Goal: Task Accomplishment & Management: Manage account settings

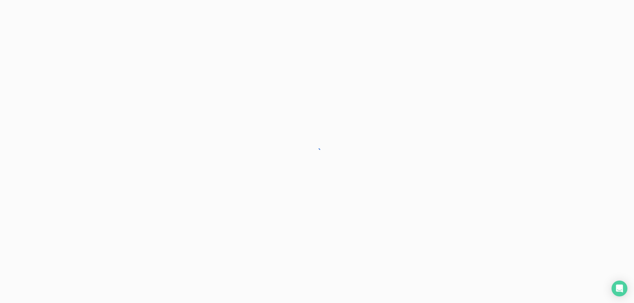
click at [468, 205] on div at bounding box center [317, 151] width 634 height 303
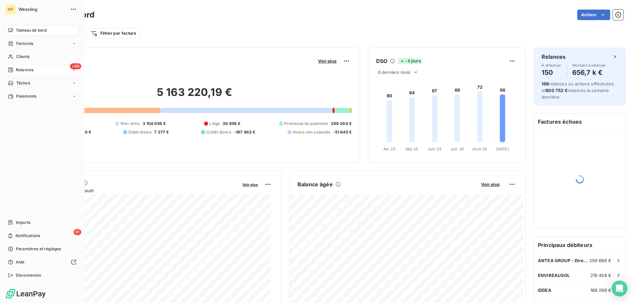
click at [28, 70] on span "Relances" at bounding box center [24, 70] width 17 height 6
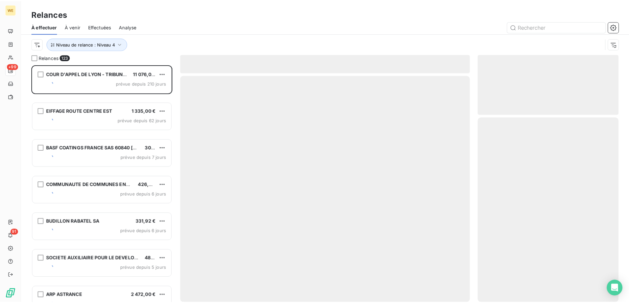
scroll to position [234, 137]
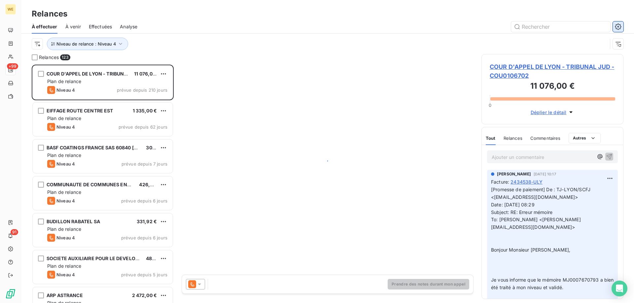
click at [617, 25] on icon "button" at bounding box center [618, 26] width 7 height 7
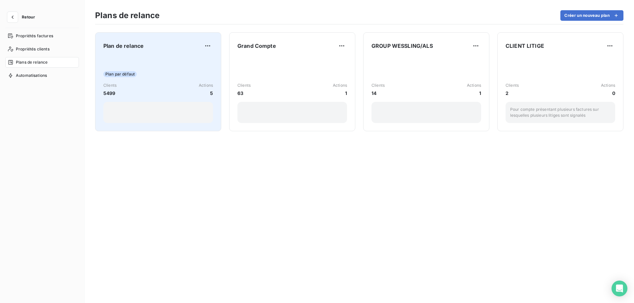
click at [166, 60] on div "Plan par défaut Clients 5499 Actions 5" at bounding box center [158, 89] width 110 height 67
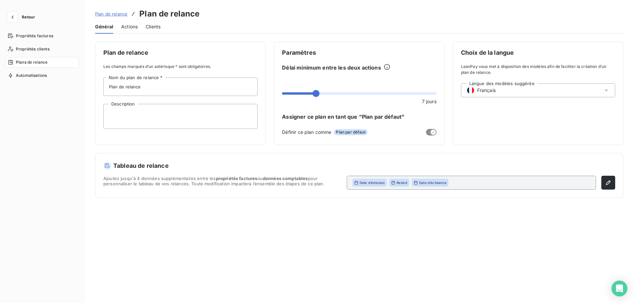
click at [129, 27] on span "Actions" at bounding box center [129, 26] width 17 height 7
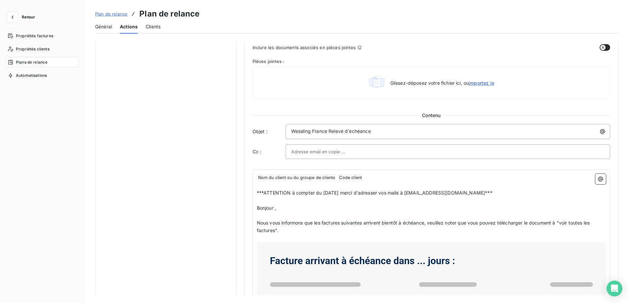
scroll to position [264, 0]
click at [324, 193] on span "***ATTENTION à compter du [DATE] merci d'adresser vos mails à [EMAIL_ADDRESS][D…" at bounding box center [374, 193] width 235 height 6
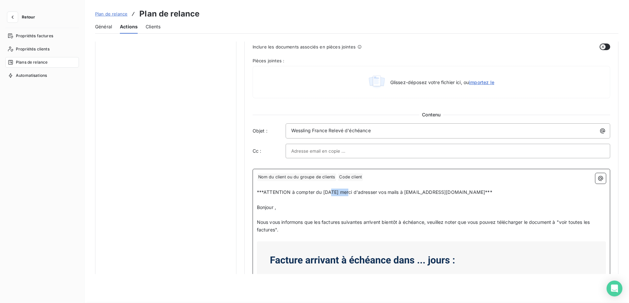
drag, startPoint x: 345, startPoint y: 190, endPoint x: 328, endPoint y: 193, distance: 17.0
click at [328, 193] on span "***ATTENTION à compter du [DATE] merci d'adresser vos mails à [EMAIL_ADDRESS][D…" at bounding box center [374, 193] width 235 height 6
click at [394, 200] on p "﻿" at bounding box center [431, 200] width 349 height 8
drag, startPoint x: 518, startPoint y: 193, endPoint x: 239, endPoint y: 188, distance: 279.4
click at [239, 188] on div "Notifications pré-échéance Envoi par jour en fonction de la date d’échéance Aut…" at bounding box center [356, 125] width 523 height 697
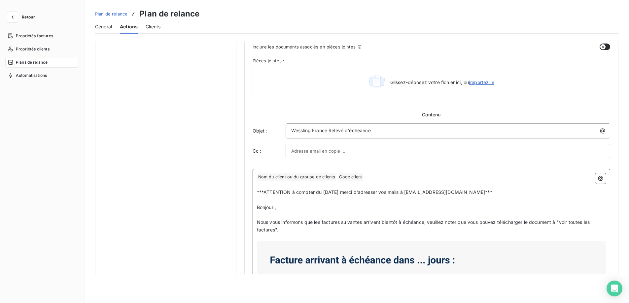
click at [415, 191] on span "***ATTENTION à compter du [DATE] merci d'adresser vos mails à [EMAIL_ADDRESS][D…" at bounding box center [374, 193] width 235 height 6
drag, startPoint x: 517, startPoint y: 194, endPoint x: 247, endPoint y: 191, distance: 270.1
click at [247, 191] on div "Notification Paramètres Définir le nombre de jour avant échéance -10 Envoi J-X …" at bounding box center [431, 125] width 374 height 697
copy span "***ATTENTION à compter du [DATE] merci d'adresser vos mails à [EMAIL_ADDRESS][D…"
click at [378, 201] on p "﻿" at bounding box center [431, 200] width 349 height 8
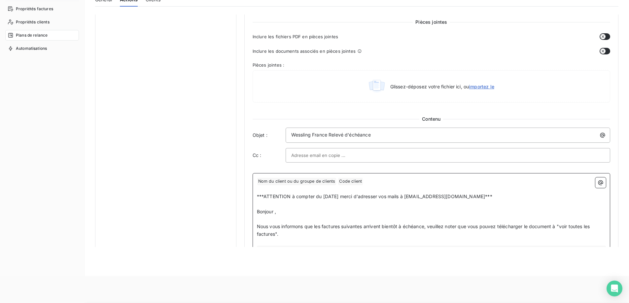
scroll to position [0, 0]
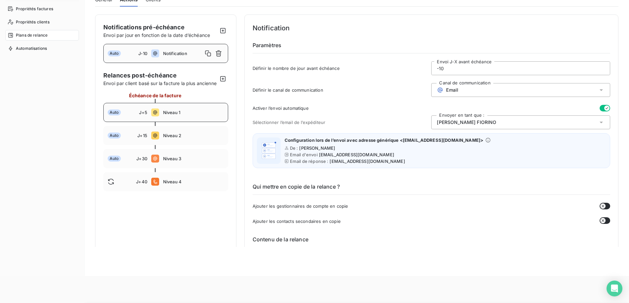
click at [182, 115] on span "Niveau 1" at bounding box center [193, 112] width 61 height 5
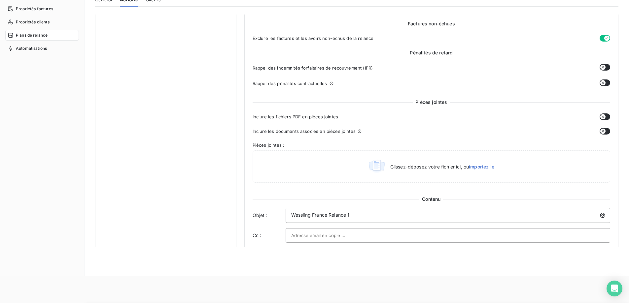
scroll to position [396, 0]
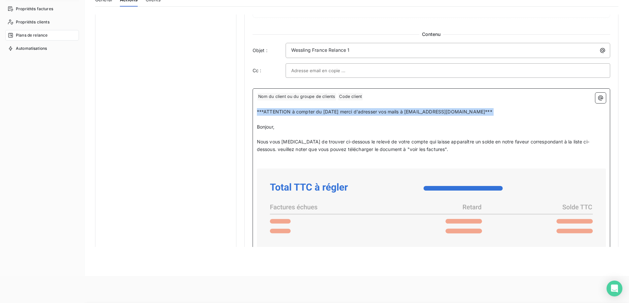
drag, startPoint x: 510, startPoint y: 116, endPoint x: 251, endPoint y: 109, distance: 258.6
click at [251, 109] on div "Niveau 1 Paramètres Définir le nombre de jour après échéance 5 Envoi J+X après …" at bounding box center [431, 51] width 374 height 866
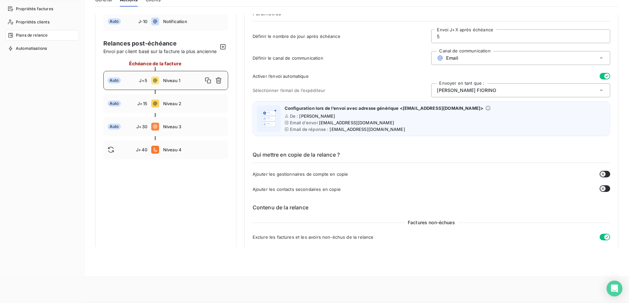
scroll to position [0, 0]
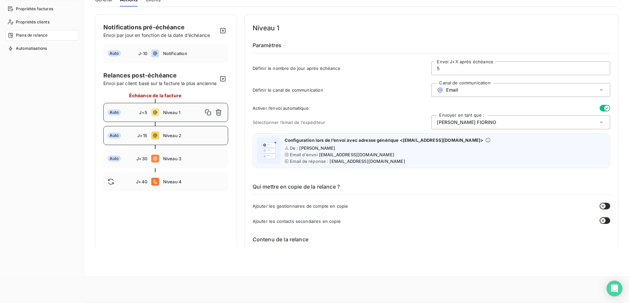
click at [186, 138] on span "Niveau 2" at bounding box center [193, 135] width 61 height 5
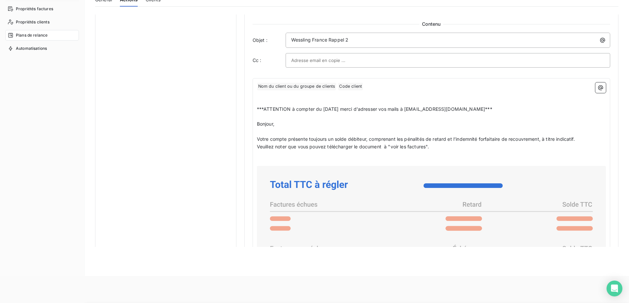
scroll to position [429, 0]
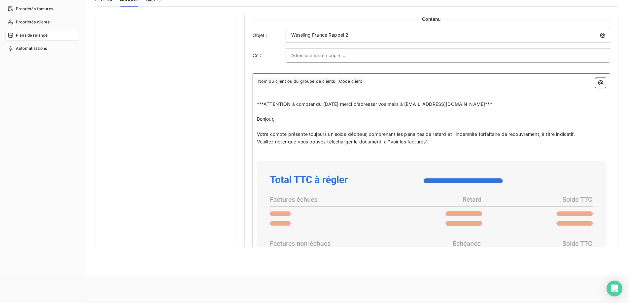
drag, startPoint x: 515, startPoint y: 105, endPoint x: 256, endPoint y: 107, distance: 259.5
click at [256, 107] on div "﻿ Nom du client ou du groupe de clients ﻿ Code client ﻿ ﻿ ﻿ ﻿ ***ATTENTION à co…" at bounding box center [432, 244] width 358 height 343
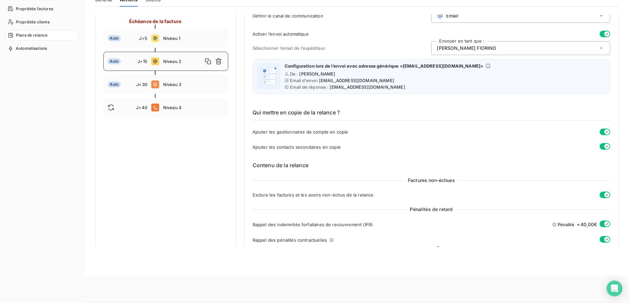
scroll to position [66, 0]
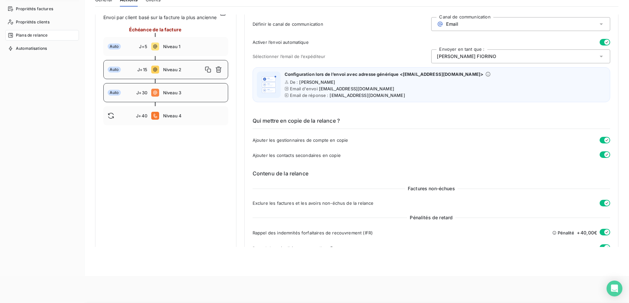
click at [194, 95] on span "Niveau 3" at bounding box center [193, 92] width 61 height 5
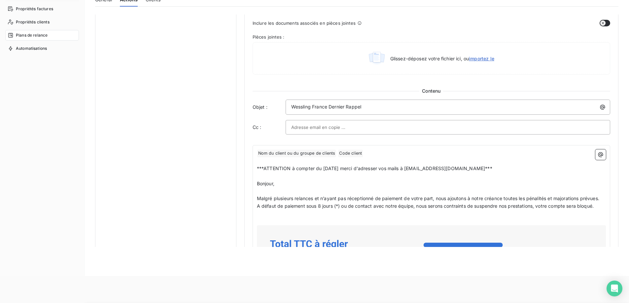
scroll to position [396, 0]
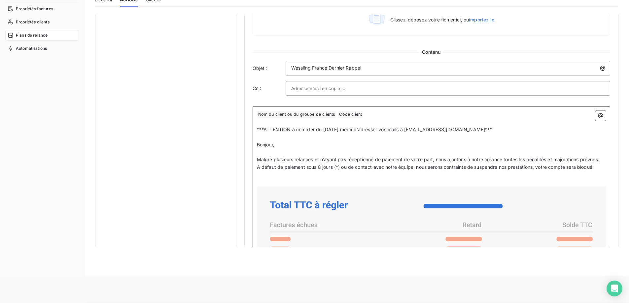
drag, startPoint x: 508, startPoint y: 127, endPoint x: 251, endPoint y: 124, distance: 257.9
click at [251, 128] on div "Niveau 3 Paramètres Définir le nombre de jour après échéance 30 Envoi J+X après…" at bounding box center [431, 52] width 374 height 869
click at [198, 79] on div "Notifications pré-échéance Envoi par jour en fonction de la date d’échéance Aut…" at bounding box center [165, 52] width 141 height 869
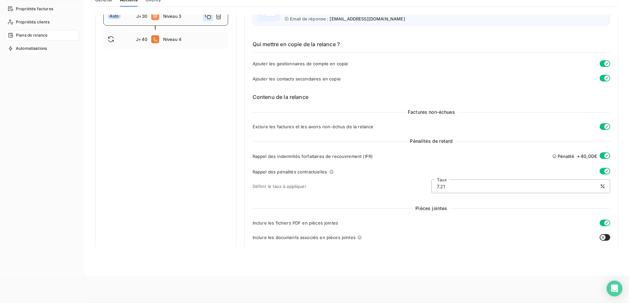
scroll to position [66, 0]
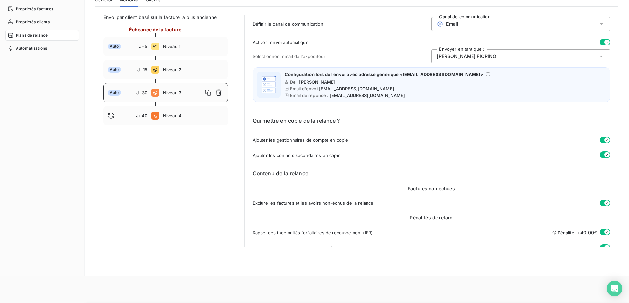
click at [194, 119] on span "Niveau 4" at bounding box center [193, 115] width 61 height 5
type input "40"
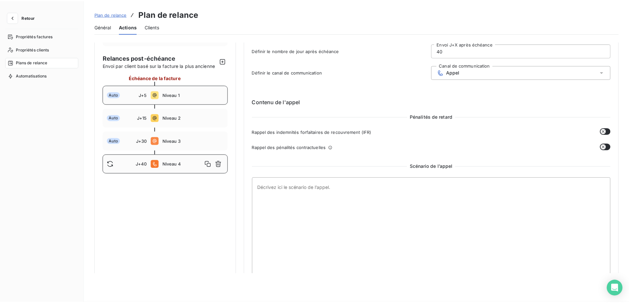
scroll to position [0, 0]
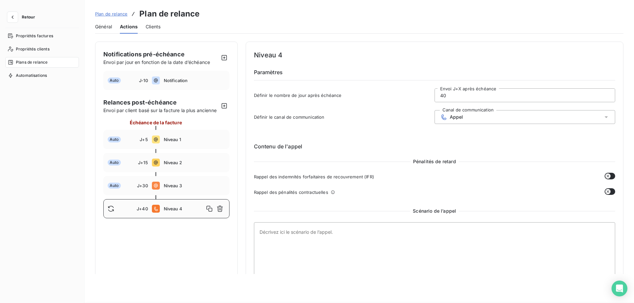
click at [104, 27] on span "Général" at bounding box center [103, 26] width 17 height 7
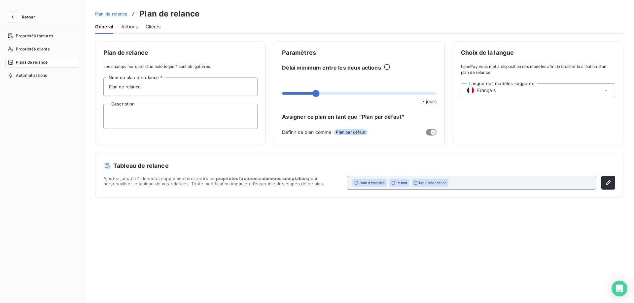
click at [102, 12] on span "Plan de relance" at bounding box center [111, 13] width 32 height 5
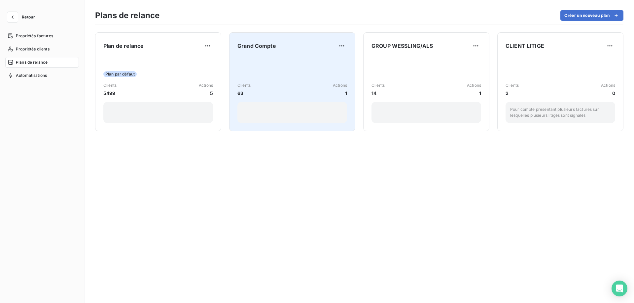
click at [263, 57] on div "Clients 63 Actions 1" at bounding box center [292, 89] width 110 height 67
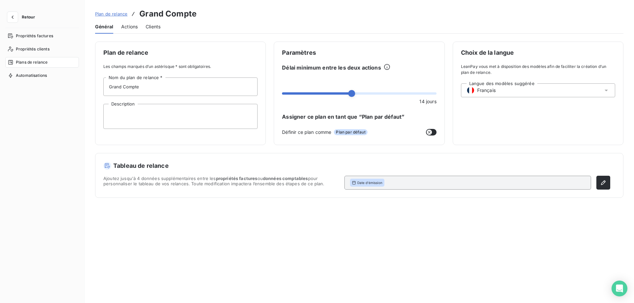
click at [128, 25] on span "Actions" at bounding box center [129, 26] width 17 height 7
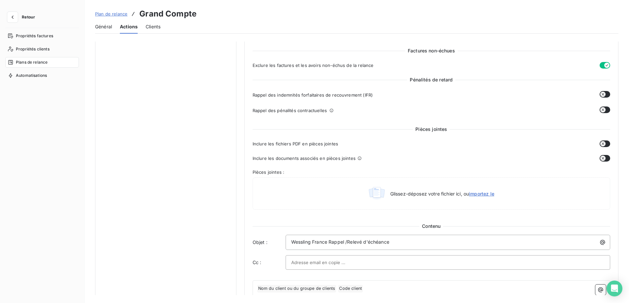
scroll to position [429, 0]
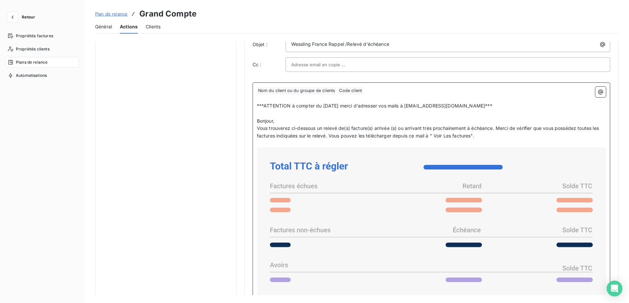
drag, startPoint x: 506, startPoint y: 106, endPoint x: 254, endPoint y: 109, distance: 251.9
click at [254, 109] on div "﻿ Nom du client ou du groupe de clients ﻿ Code client ﻿ ﻿ ﻿ ***ATTENTION à comp…" at bounding box center [432, 284] width 358 height 403
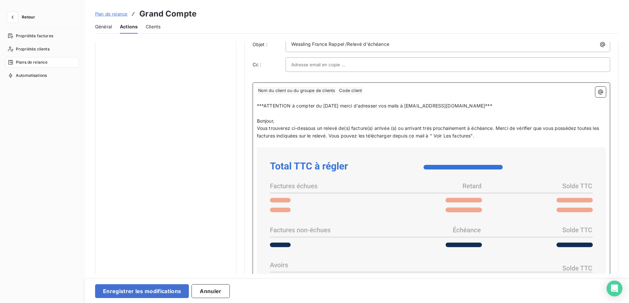
click at [544, 102] on p "﻿" at bounding box center [431, 99] width 349 height 8
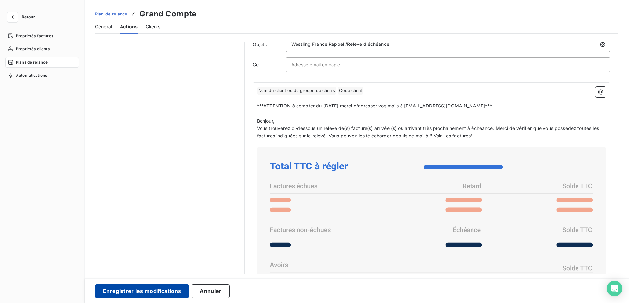
click at [153, 287] on button "Enregistrer les modifications" at bounding box center [142, 292] width 94 height 14
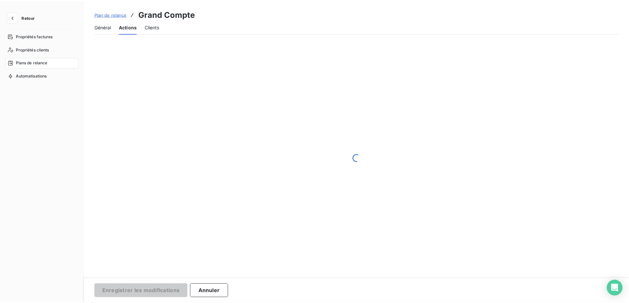
scroll to position [0, 0]
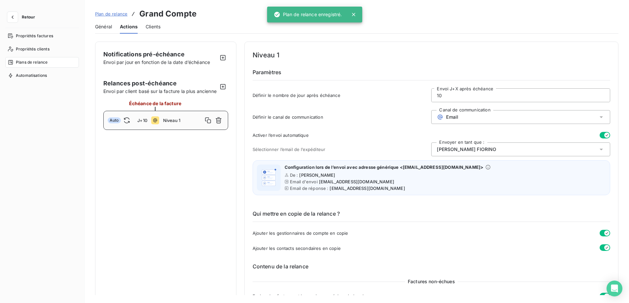
drag, startPoint x: 99, startPoint y: 28, endPoint x: 101, endPoint y: 31, distance: 3.4
click at [99, 28] on span "Général" at bounding box center [103, 26] width 17 height 7
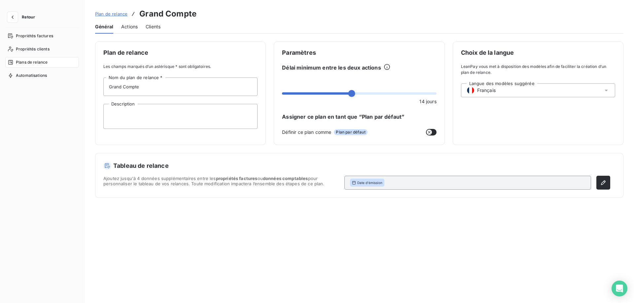
click at [107, 15] on span "Plan de relance" at bounding box center [111, 13] width 32 height 5
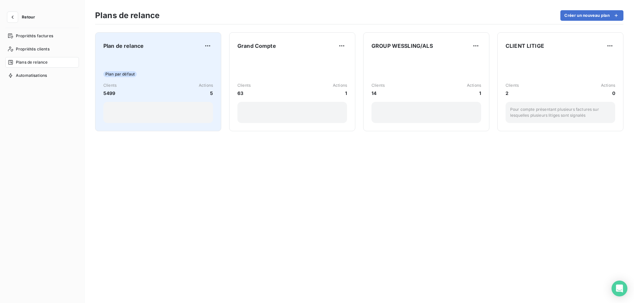
click at [167, 61] on div "Plan par défaut Clients 5499 Actions 5" at bounding box center [158, 89] width 110 height 67
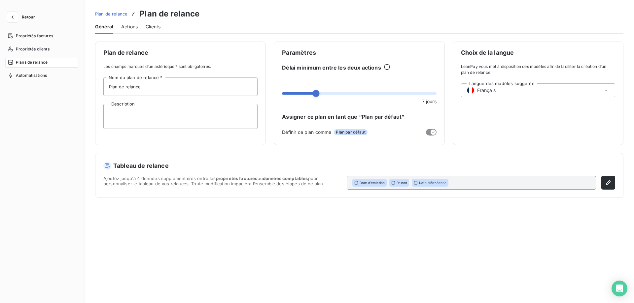
drag, startPoint x: 126, startPoint y: 25, endPoint x: 134, endPoint y: 40, distance: 16.9
click at [126, 25] on span "Actions" at bounding box center [129, 26] width 17 height 7
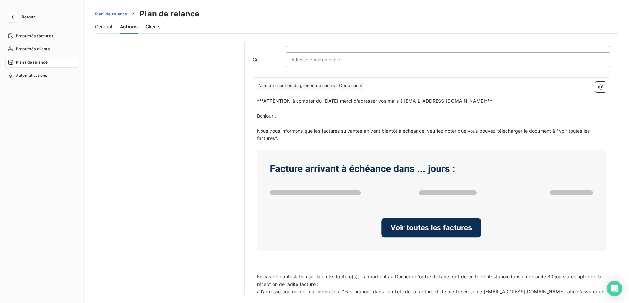
scroll to position [363, 0]
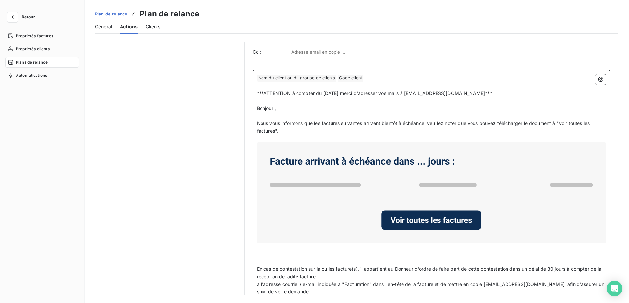
drag, startPoint x: 506, startPoint y: 94, endPoint x: 245, endPoint y: 94, distance: 260.8
click at [245, 94] on div "Notification Paramètres Définir le nombre de jour avant échéance -10 Envoi J-X …" at bounding box center [431, 26] width 374 height 697
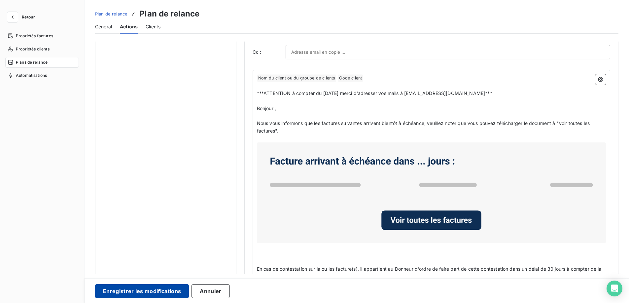
click at [117, 293] on button "Enregistrer les modifications" at bounding box center [142, 292] width 94 height 14
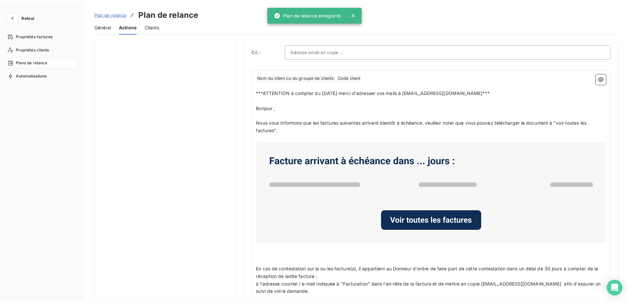
scroll to position [0, 0]
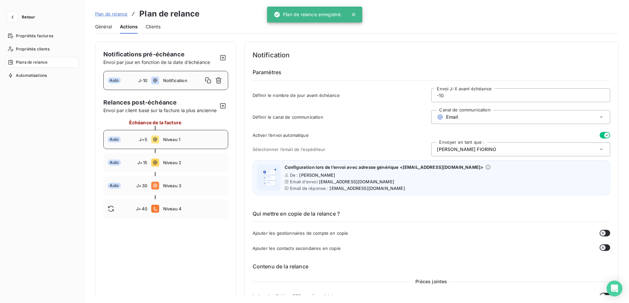
click at [166, 142] on span "Niveau 1" at bounding box center [193, 139] width 61 height 5
type input "5"
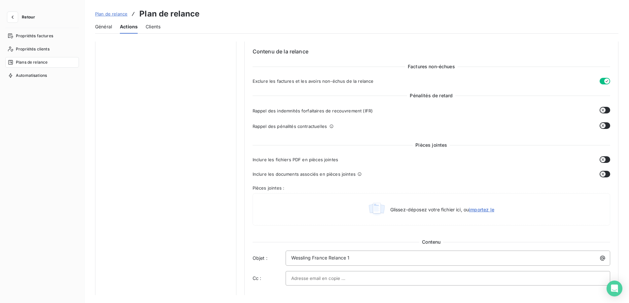
scroll to position [380, 0]
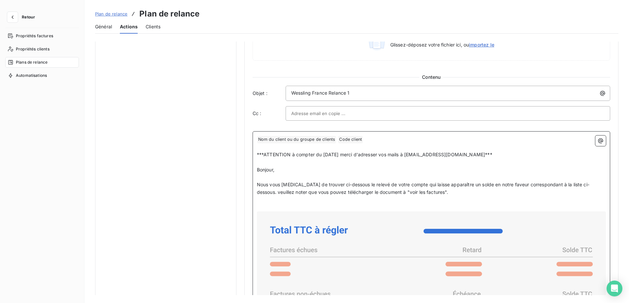
click at [384, 170] on p "Bonjour," at bounding box center [431, 170] width 349 height 8
click at [492, 154] on span "***ATTENTION à compter du [DATE] merci d'adresser vos mails à [EMAIL_ADDRESS][D…" at bounding box center [374, 155] width 235 height 6
drag, startPoint x: 487, startPoint y: 156, endPoint x: 510, endPoint y: 157, distance: 23.4
click at [487, 156] on span "***ATTENTION à compter du [DATE] merci d'adresser vos mails à [EMAIL_ADDRESS][D…" at bounding box center [374, 155] width 235 height 6
drag, startPoint x: 509, startPoint y: 153, endPoint x: 242, endPoint y: 148, distance: 267.5
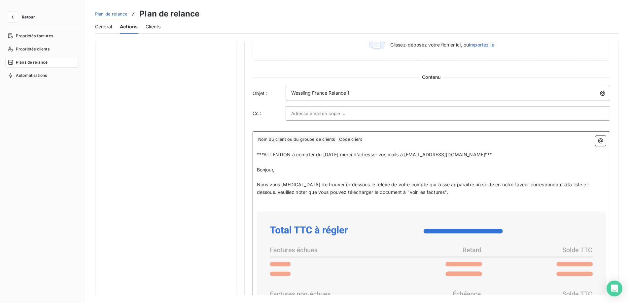
click at [248, 153] on div "Niveau 1 Paramètres Définir le nombre de jour après échéance 5 Envoi J+X après …" at bounding box center [431, 94] width 374 height 866
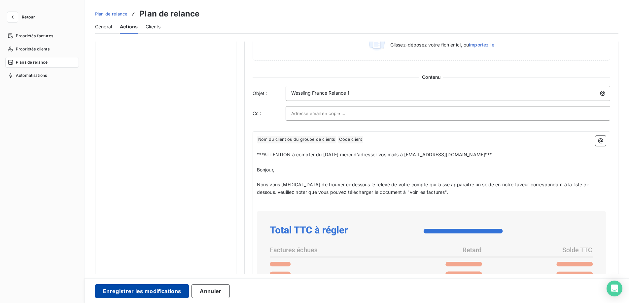
click at [115, 291] on button "Enregistrer les modifications" at bounding box center [142, 292] width 94 height 14
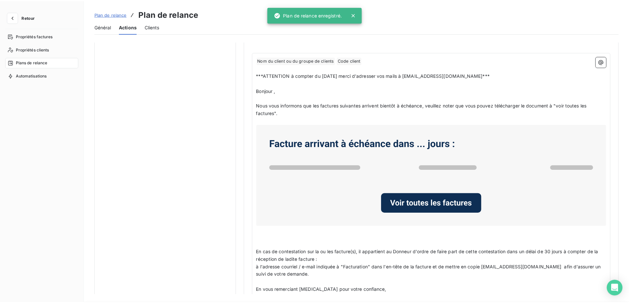
scroll to position [0, 0]
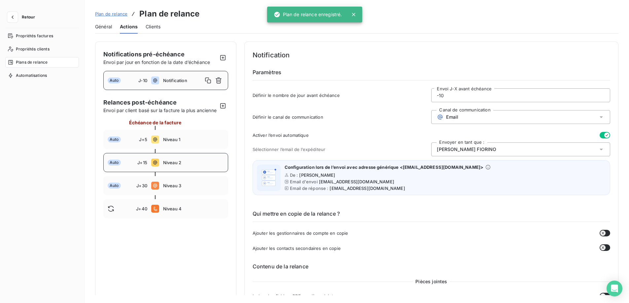
click at [190, 165] on span "Niveau 2" at bounding box center [193, 162] width 61 height 5
type input "15"
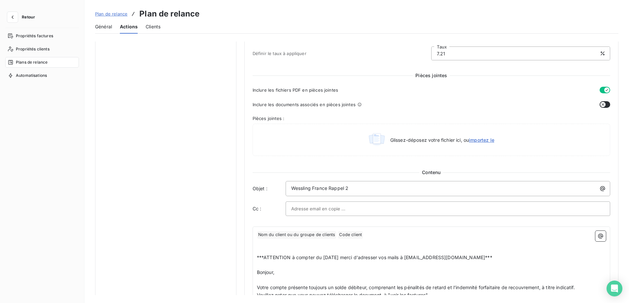
scroll to position [429, 0]
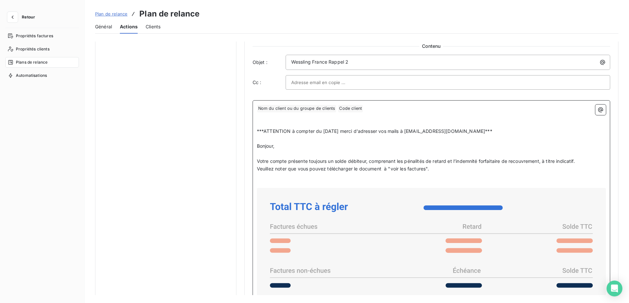
click at [431, 130] on span "***ATTENTION à compter du [DATE] merci d'adresser vos mails à [EMAIL_ADDRESS][D…" at bounding box center [374, 131] width 235 height 6
drag, startPoint x: 506, startPoint y: 130, endPoint x: 249, endPoint y: 131, distance: 257.2
click at [249, 131] on div "Niveau 2 Paramètres Définir le nombre de jour après échéance 15 Envoi J+X après…" at bounding box center [431, 31] width 374 height 839
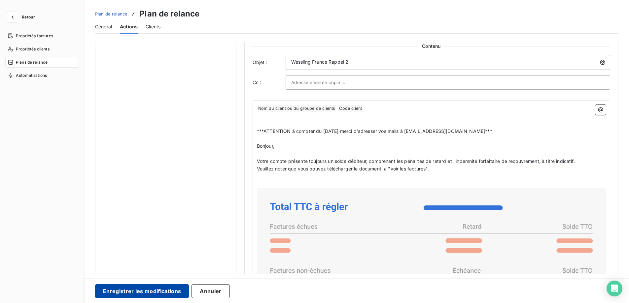
click at [119, 290] on button "Enregistrer les modifications" at bounding box center [142, 292] width 94 height 14
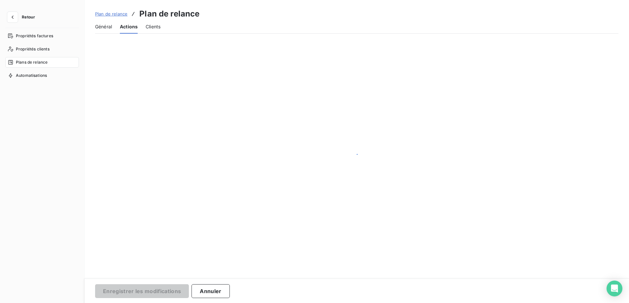
scroll to position [0, 0]
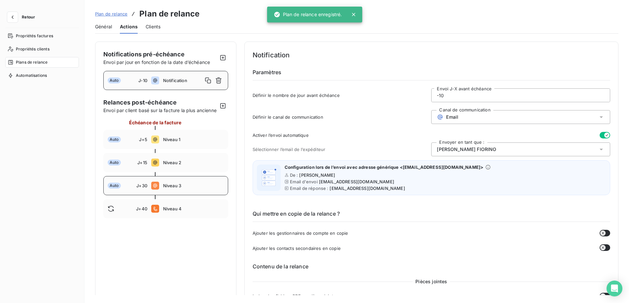
drag, startPoint x: 178, startPoint y: 195, endPoint x: 205, endPoint y: 200, distance: 27.6
click at [178, 189] on span "Niveau 3" at bounding box center [193, 185] width 61 height 5
type input "30"
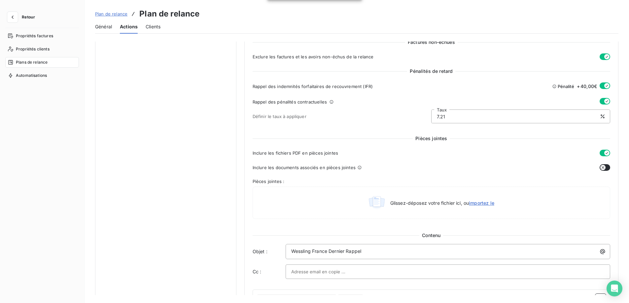
scroll to position [396, 0]
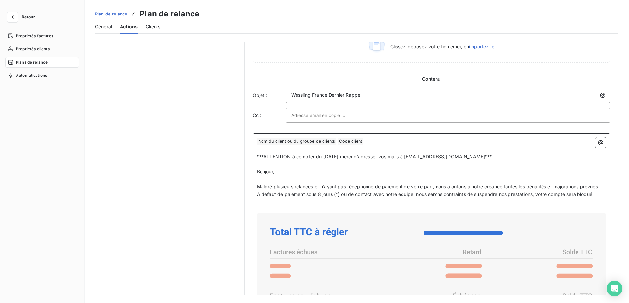
drag, startPoint x: 505, startPoint y: 156, endPoint x: 251, endPoint y: 154, distance: 254.6
click at [251, 154] on div "Niveau 3 Paramètres Définir le nombre de jour après échéance 30 Envoi J+X après…" at bounding box center [431, 79] width 374 height 869
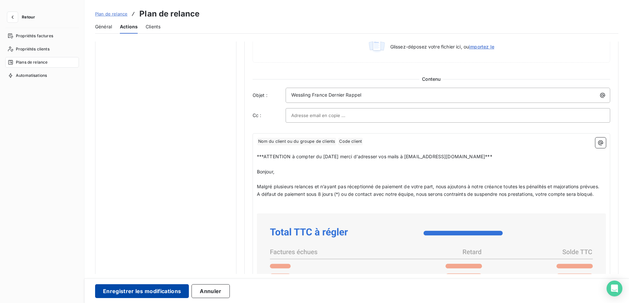
click at [157, 294] on button "Enregistrer les modifications" at bounding box center [142, 292] width 94 height 14
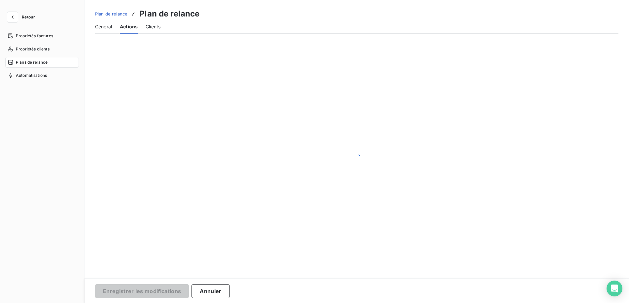
scroll to position [0, 0]
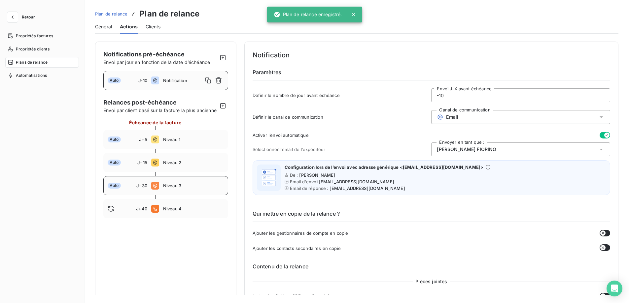
click at [186, 189] on span "Niveau 3" at bounding box center [193, 185] width 61 height 5
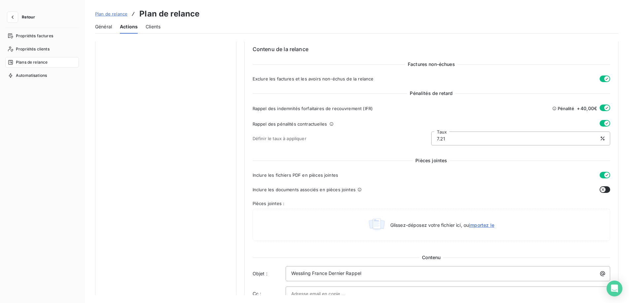
scroll to position [99, 0]
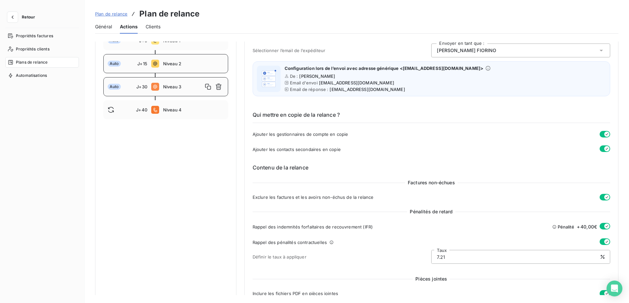
click at [163, 66] on span "Niveau 2" at bounding box center [193, 63] width 61 height 5
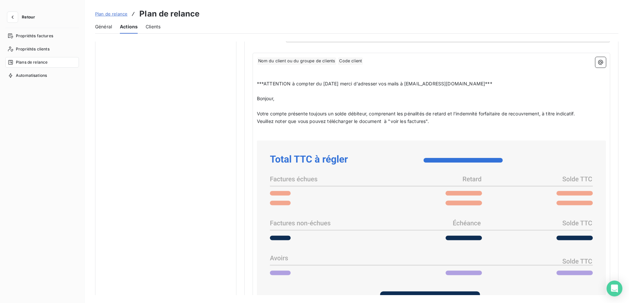
scroll to position [378, 0]
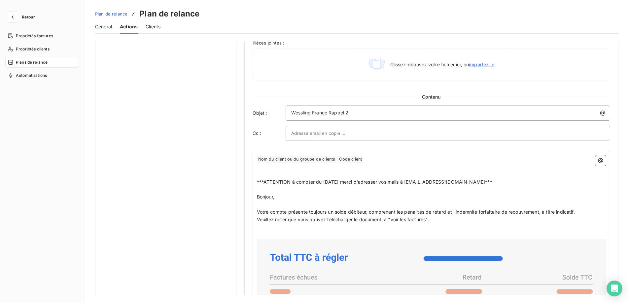
click at [121, 78] on div "Notifications pré-échéance Envoi par jour en fonction de la date d’échéance Aut…" at bounding box center [165, 82] width 141 height 839
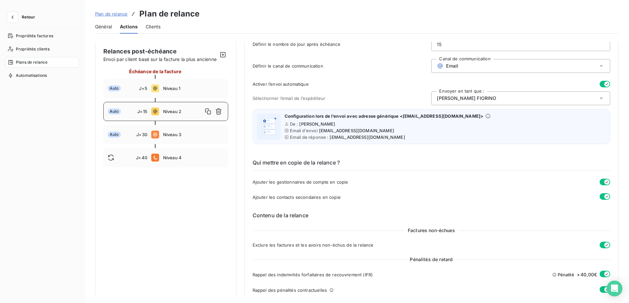
scroll to position [0, 0]
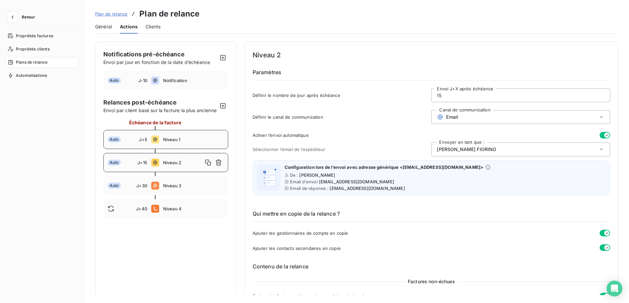
click at [172, 142] on span "Niveau 1" at bounding box center [193, 139] width 61 height 5
click at [188, 80] on span "Notification" at bounding box center [193, 80] width 61 height 5
type input "-10"
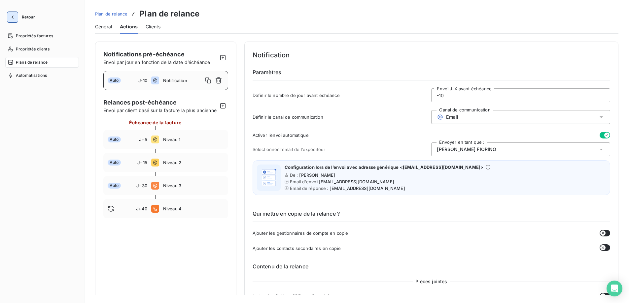
click at [13, 19] on icon "button" at bounding box center [12, 17] width 7 height 7
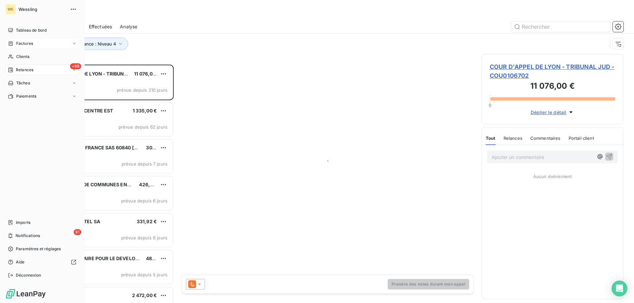
scroll to position [234, 137]
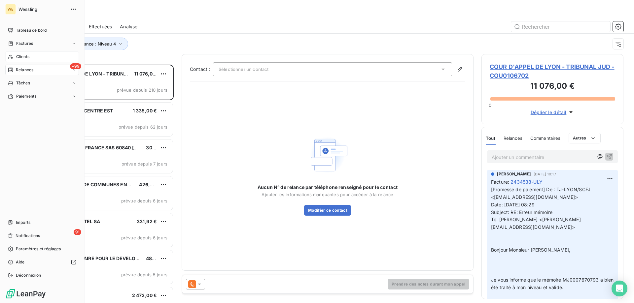
click at [23, 57] on span "Clients" at bounding box center [22, 57] width 13 height 6
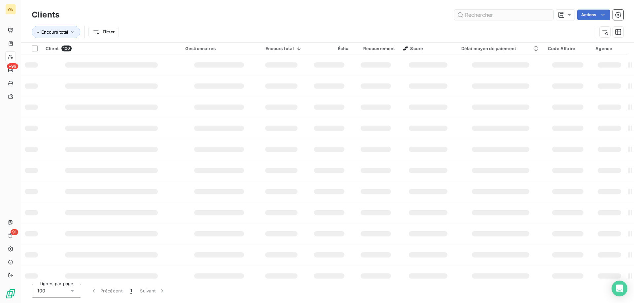
click at [483, 17] on input "text" at bounding box center [503, 15] width 99 height 11
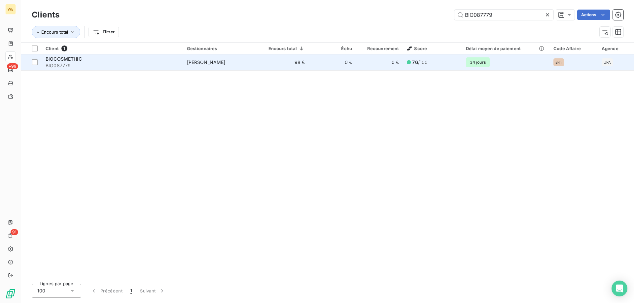
type input "BIO087779"
click at [106, 63] on span "BIO087779" at bounding box center [112, 65] width 133 height 7
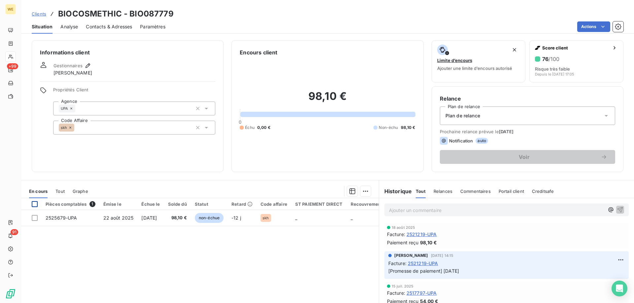
click at [34, 205] on div at bounding box center [35, 204] width 6 height 6
click at [361, 189] on html "WE +99 91 Clients BIOCOSMETHIC - BIO087779 Situation Analyse Contacts & Adresse…" at bounding box center [317, 151] width 634 height 303
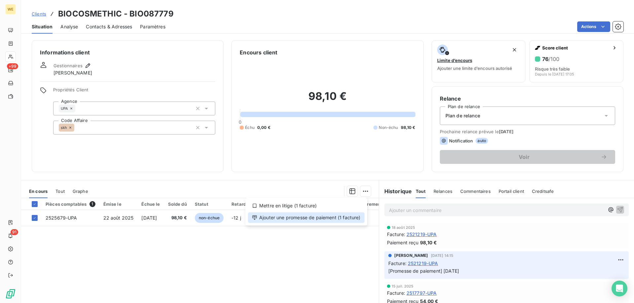
click at [353, 218] on div "Ajouter une promesse de paiement (1 facture)" at bounding box center [306, 218] width 117 height 11
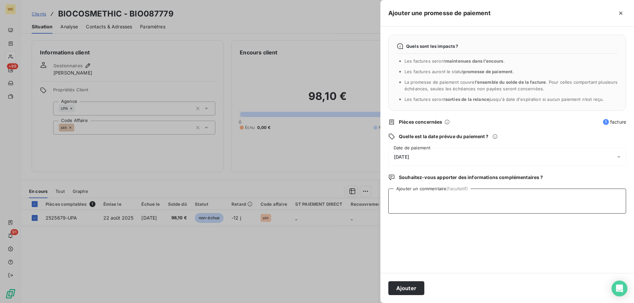
click at [425, 209] on textarea "Ajouter un commentaire (facultatif)" at bounding box center [507, 201] width 238 height 25
type textarea "[DATE]"
click at [436, 155] on div "[DATE]" at bounding box center [507, 157] width 238 height 18
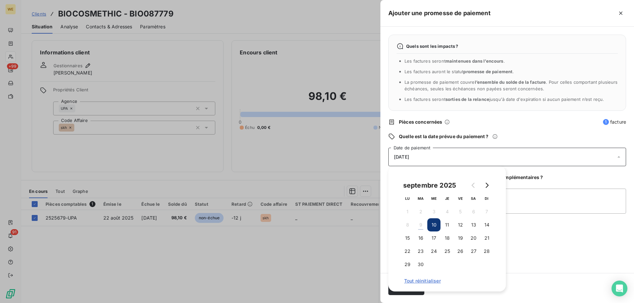
drag, startPoint x: 406, startPoint y: 251, endPoint x: 495, endPoint y: 250, distance: 88.5
click at [407, 252] on button "22" at bounding box center [407, 251] width 13 height 13
click at [557, 245] on div "Quels sont les impacts ? Les factures seront maintenues dans l’encours . Les fa…" at bounding box center [507, 150] width 254 height 247
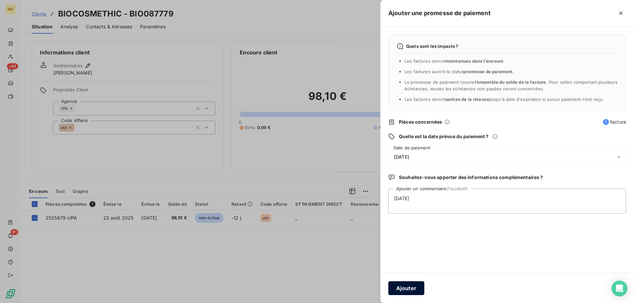
click at [410, 288] on button "Ajouter" at bounding box center [406, 289] width 36 height 14
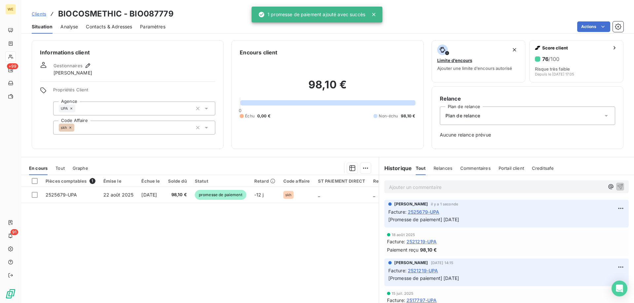
click at [142, 52] on h6 "Informations client" at bounding box center [127, 53] width 175 height 8
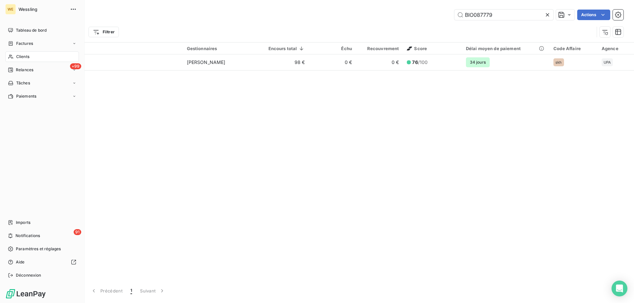
click at [19, 59] on span "Clients" at bounding box center [22, 57] width 13 height 6
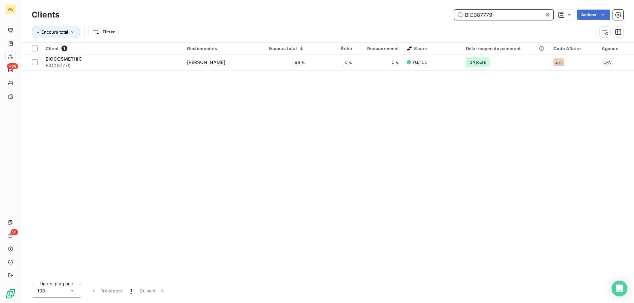
click at [483, 12] on input "BIO087779" at bounding box center [503, 15] width 99 height 11
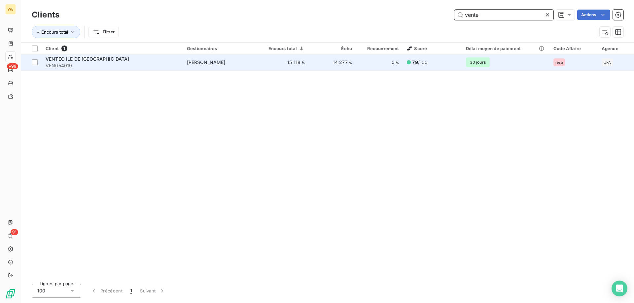
type input "vente"
click at [112, 65] on span "VEN054010" at bounding box center [112, 65] width 133 height 7
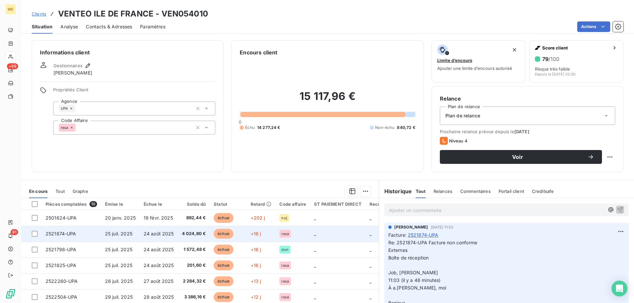
click at [47, 233] on span "2521874-UPA" at bounding box center [61, 234] width 31 height 6
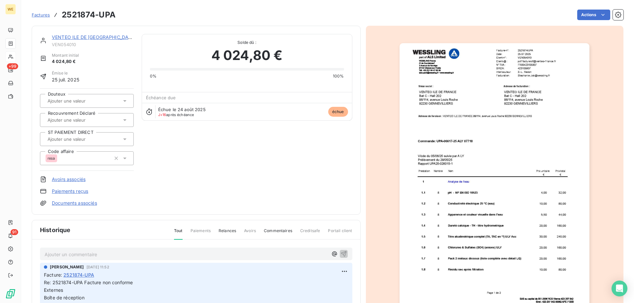
click at [145, 254] on p "Ajouter un commentaire ﻿" at bounding box center [186, 255] width 283 height 8
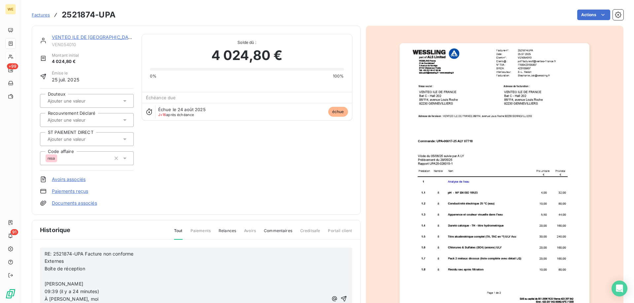
click at [341, 298] on icon "button" at bounding box center [344, 299] width 6 height 6
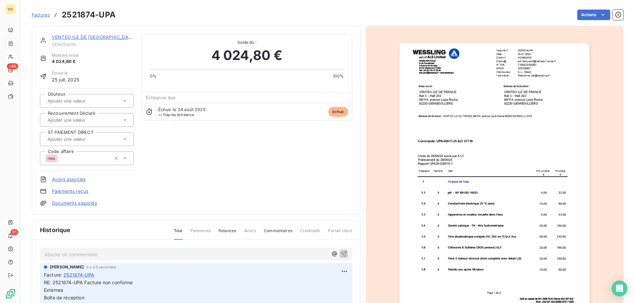
drag, startPoint x: 236, startPoint y: 154, endPoint x: 211, endPoint y: 111, distance: 49.9
click at [236, 152] on div "VENTEO ILE DE FRANCE VEN054010 Montant initial 4 024,80 € Émise le [DATE] Doute…" at bounding box center [196, 120] width 312 height 173
